Goal: Navigation & Orientation: Go to known website

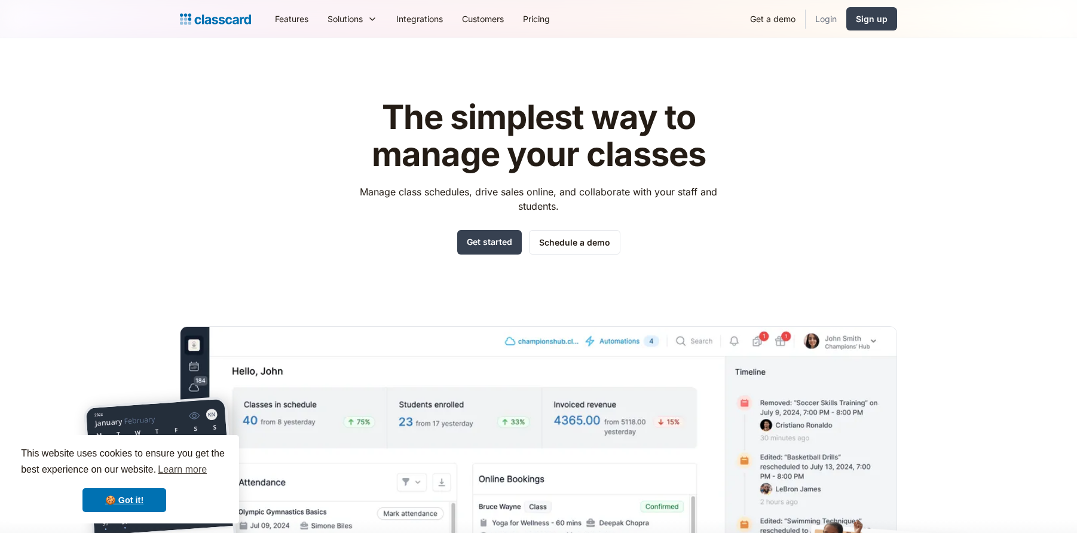
click at [834, 13] on link "Login" at bounding box center [826, 18] width 41 height 27
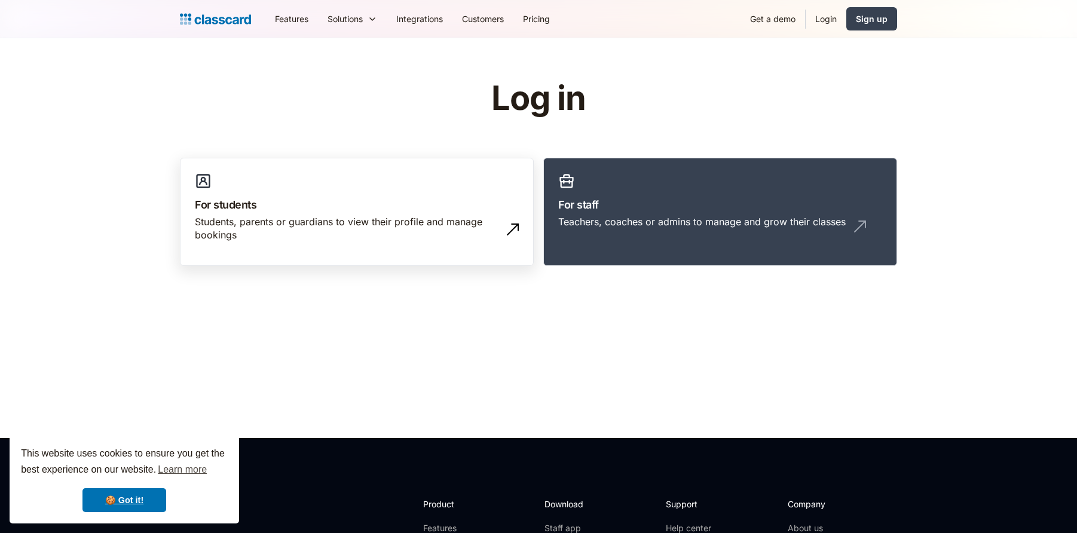
click at [430, 259] on link "For students Students, parents or guardians to view their profile and manage bo…" at bounding box center [357, 212] width 354 height 109
click at [429, 247] on div "Students, parents or guardians to view their profile and manage bookings" at bounding box center [357, 233] width 324 height 36
